Goal: Transaction & Acquisition: Download file/media

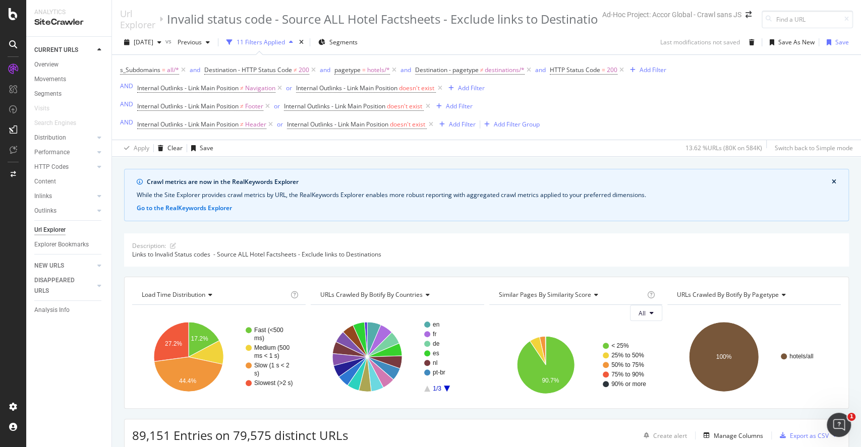
drag, startPoint x: 0, startPoint y: 0, endPoint x: 524, endPoint y: 139, distance: 542.4
click at [524, 140] on div "Apply Clear Save 13.62 % URLs ( 80K on 584K ) Switch back to Simple mode" at bounding box center [486, 148] width 749 height 17
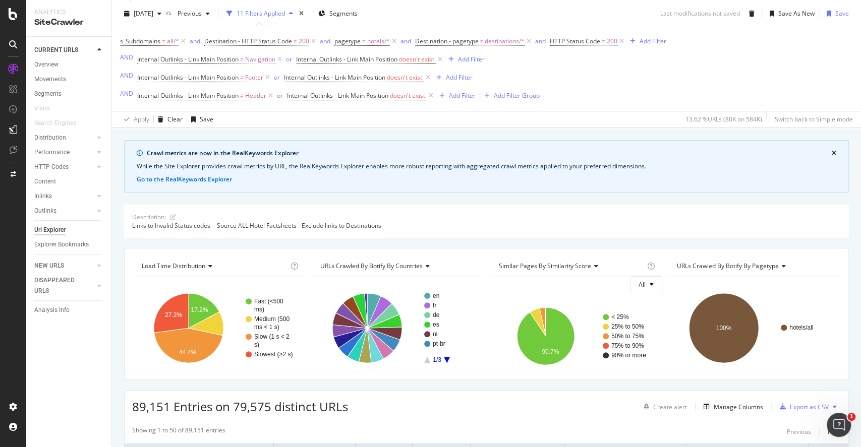
scroll to position [29, 0]
click at [713, 405] on div "Manage Columns" at bounding box center [737, 406] width 49 height 9
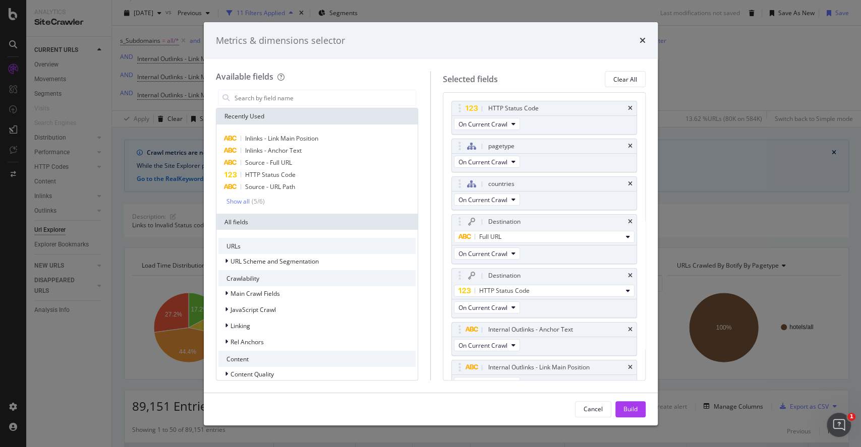
click at [649, 38] on div "Metrics & dimensions selector" at bounding box center [431, 40] width 454 height 37
click at [640, 41] on icon "times" at bounding box center [642, 40] width 6 height 8
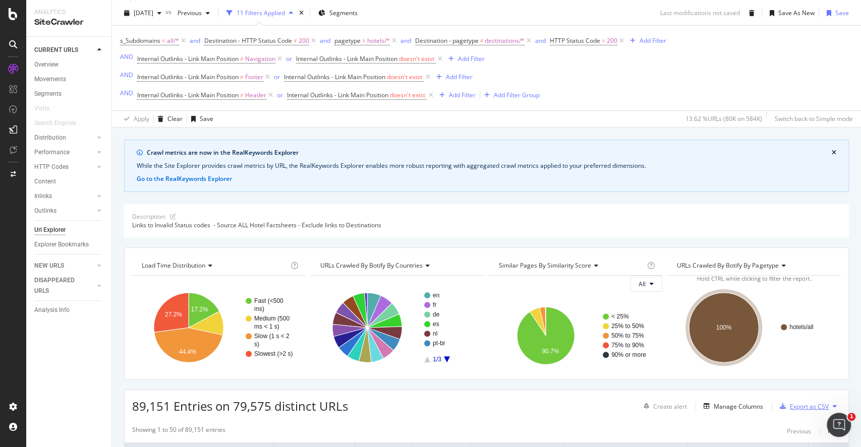
click at [792, 405] on div "Export as CSV" at bounding box center [808, 406] width 39 height 9
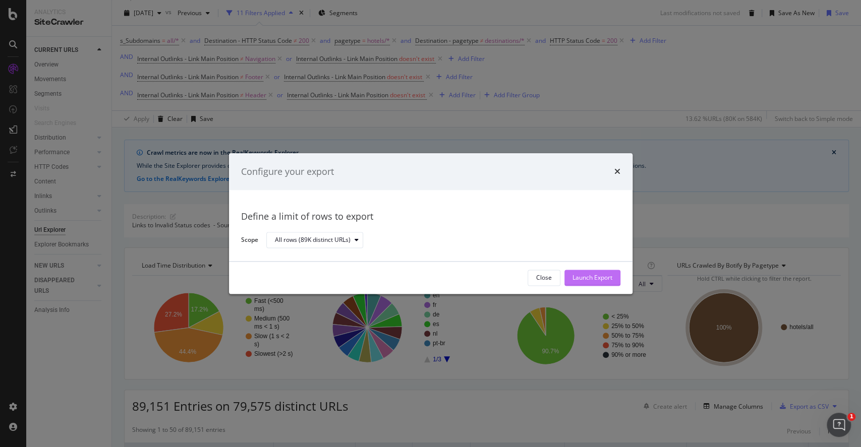
click at [583, 275] on div "Launch Export" at bounding box center [592, 278] width 40 height 9
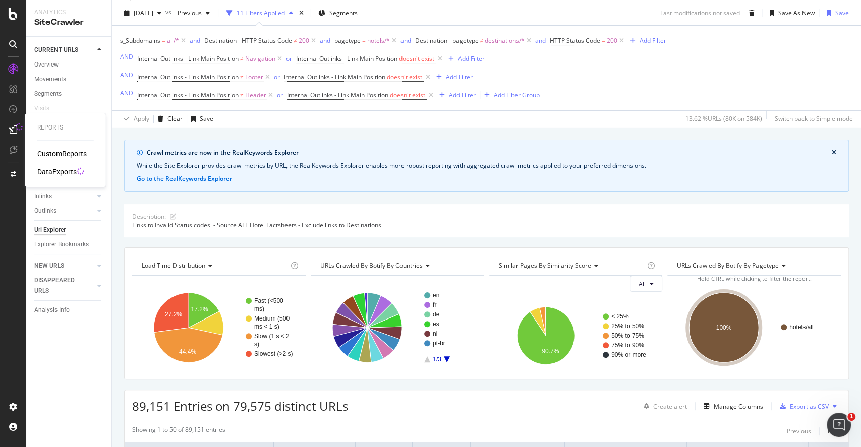
click at [16, 131] on icon at bounding box center [13, 130] width 8 height 8
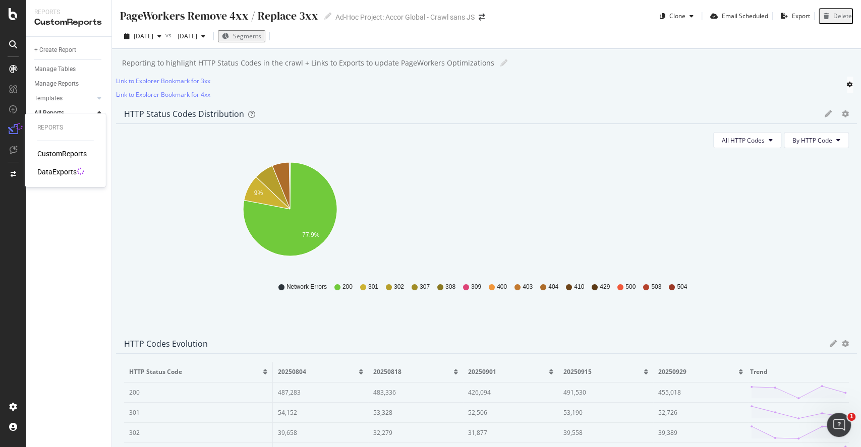
click at [14, 128] on icon at bounding box center [13, 130] width 10 height 10
click at [50, 173] on div "DataExports" at bounding box center [56, 172] width 39 height 10
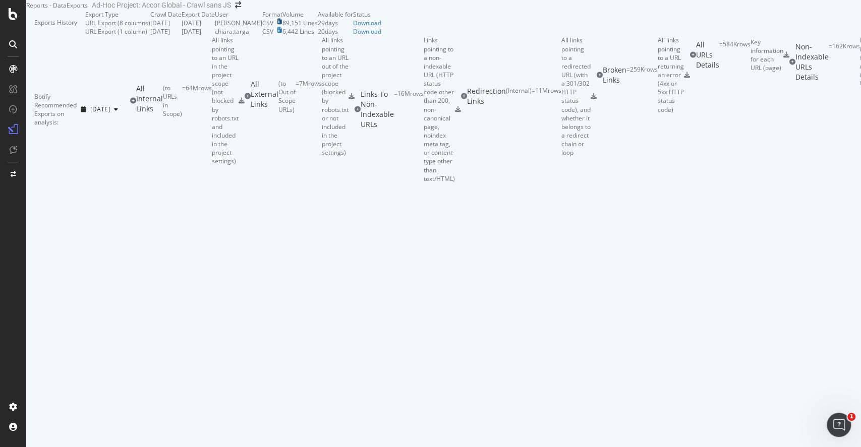
click at [282, 25] on icon at bounding box center [279, 22] width 5 height 6
click at [381, 27] on div "Download" at bounding box center [367, 23] width 28 height 9
